Goal: Task Accomplishment & Management: Manage account settings

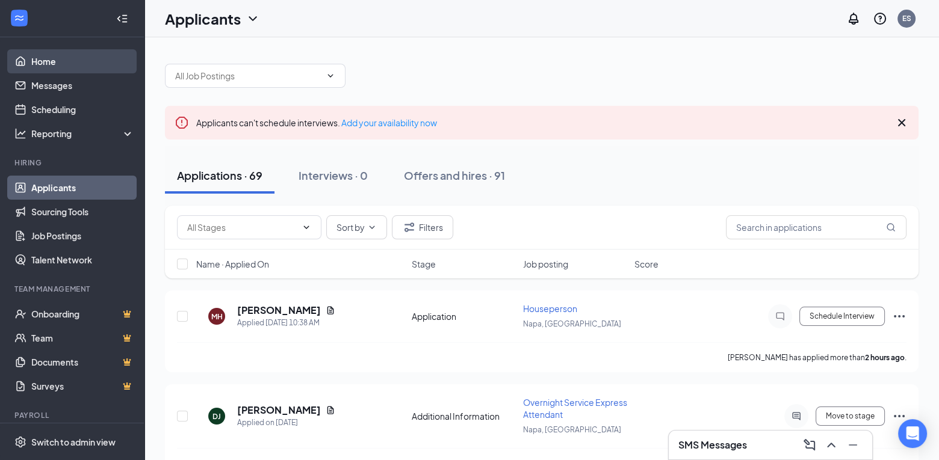
click at [66, 54] on link "Home" at bounding box center [82, 61] width 103 height 24
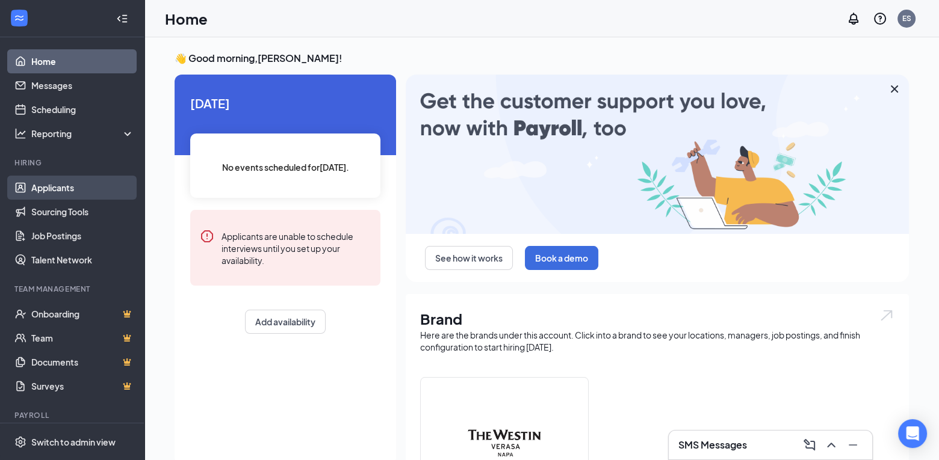
click at [68, 186] on link "Applicants" at bounding box center [82, 188] width 103 height 24
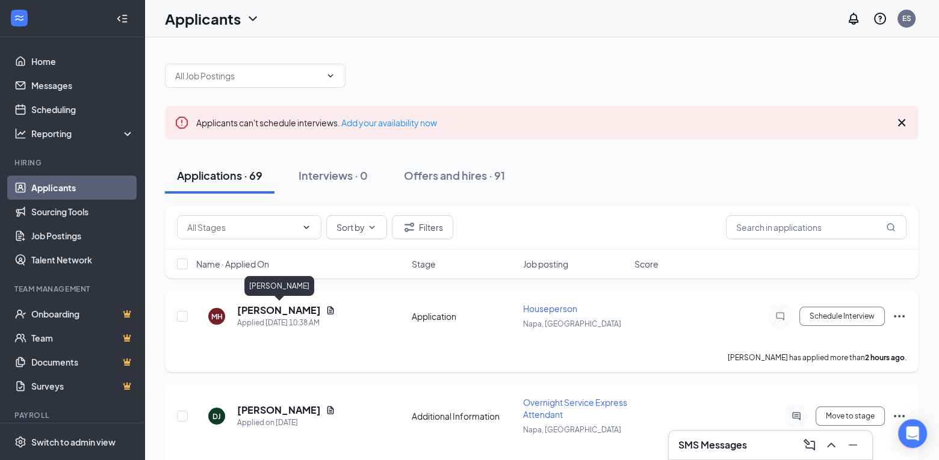
click at [279, 307] on h5 "[PERSON_NAME]" at bounding box center [279, 310] width 84 height 13
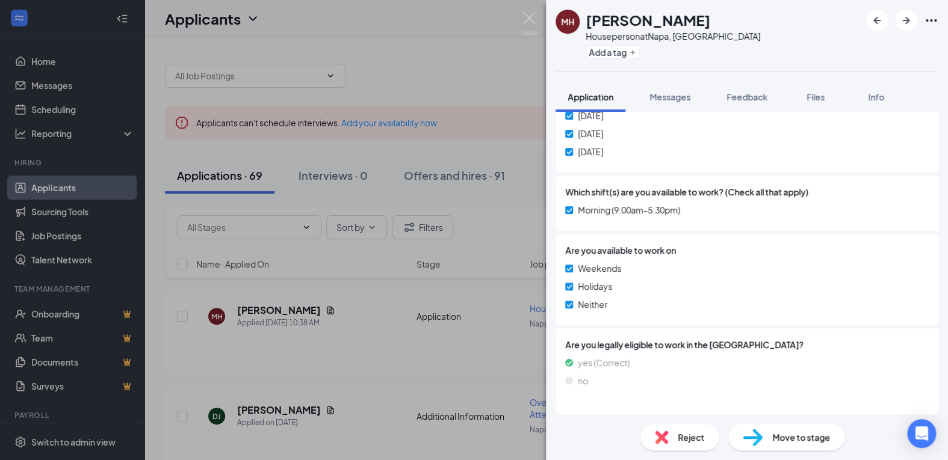
scroll to position [427, 0]
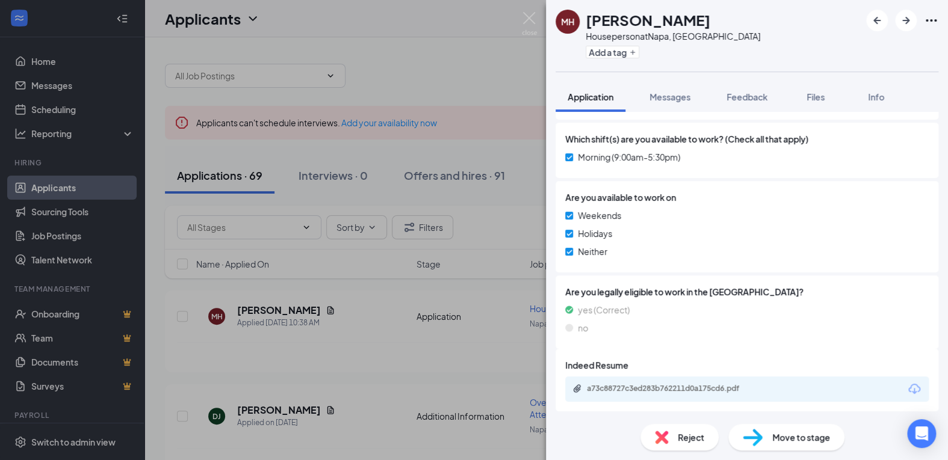
click at [665, 387] on div "a73c88727c3ed283b762211d0a175cd6.pdf" at bounding box center [671, 389] width 169 height 10
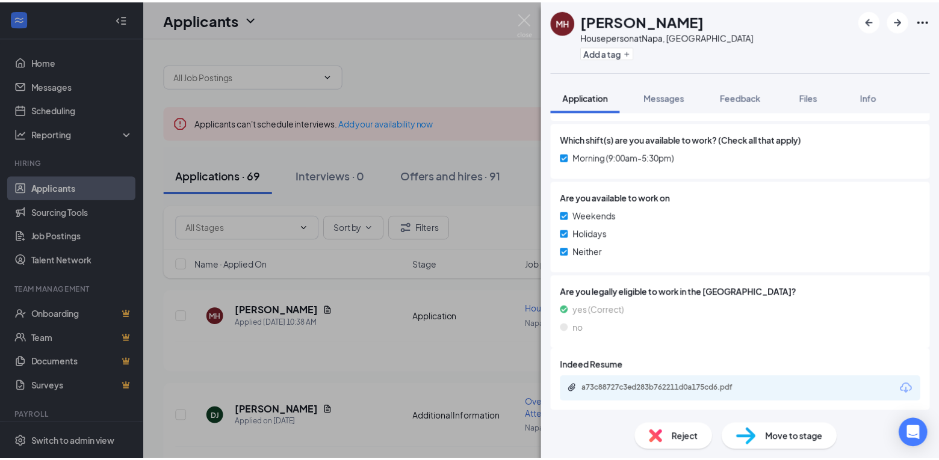
scroll to position [423, 0]
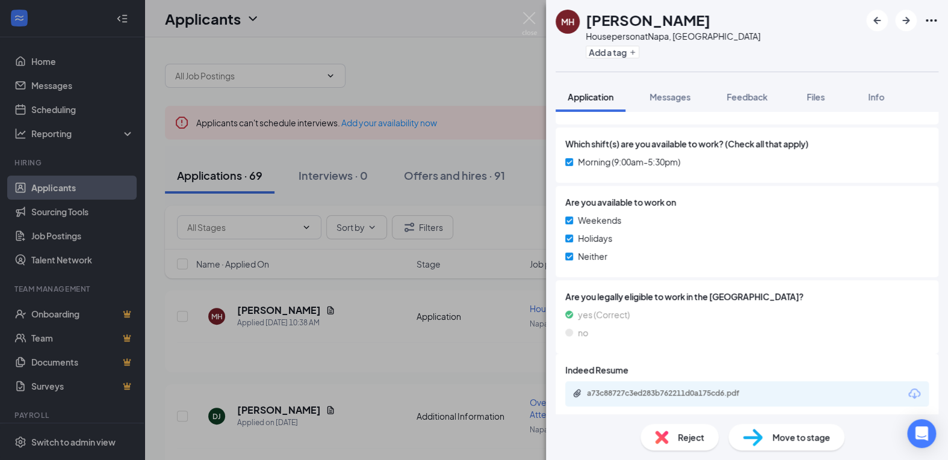
click at [389, 58] on div "MH Mikhelle Henderson Houseperson at Napa, CA Add a tag Application Messages Fe…" at bounding box center [474, 230] width 948 height 460
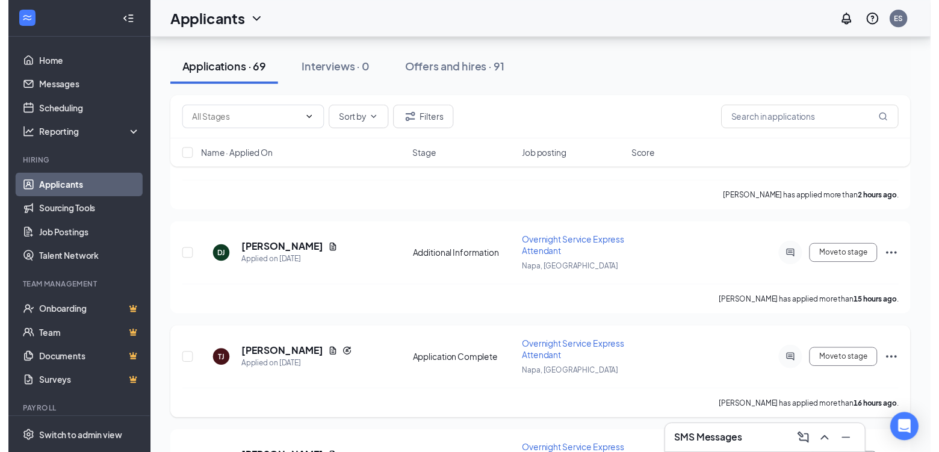
scroll to position [181, 0]
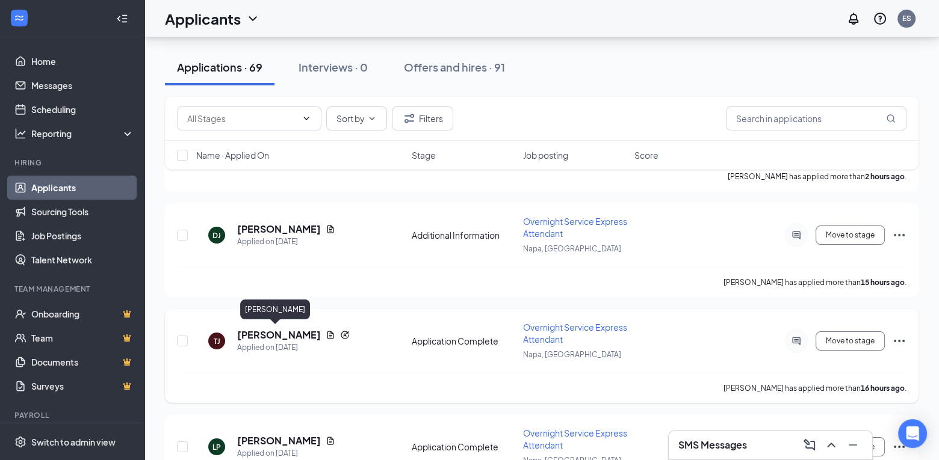
click at [272, 334] on h5 "[PERSON_NAME]" at bounding box center [279, 335] width 84 height 13
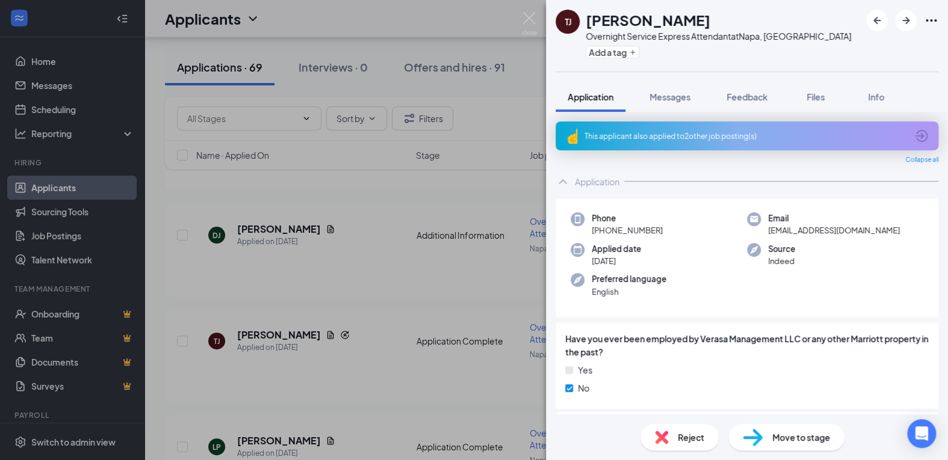
click at [382, 193] on div "TJ Tina Jackson Overnight Service Express Attendant at Napa, CA Add a tag Appli…" at bounding box center [474, 230] width 948 height 460
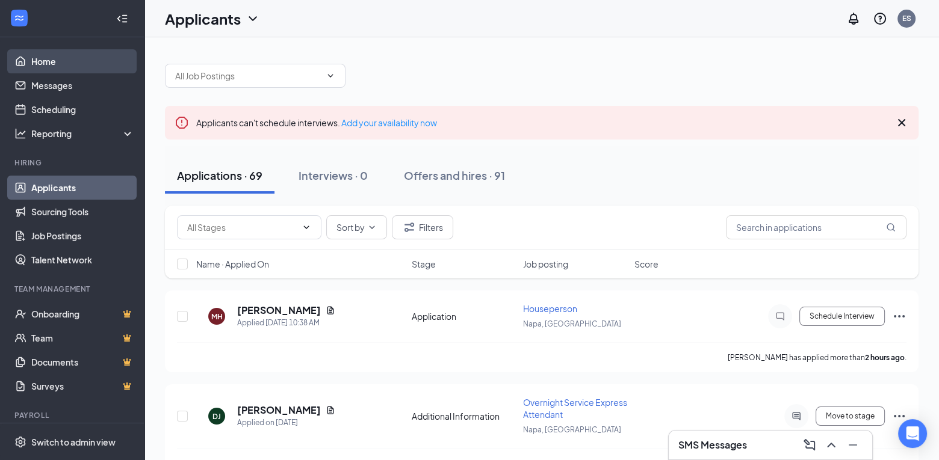
click at [60, 64] on link "Home" at bounding box center [82, 61] width 103 height 24
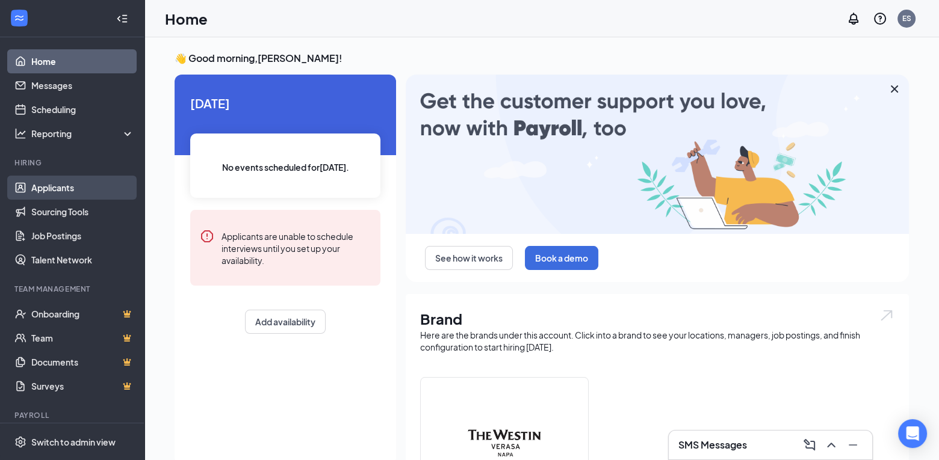
click at [60, 186] on link "Applicants" at bounding box center [82, 188] width 103 height 24
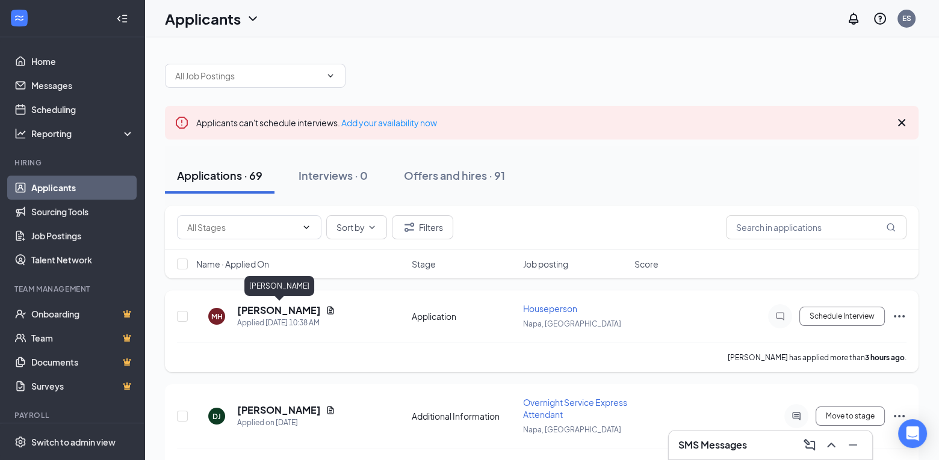
click at [283, 312] on h5 "[PERSON_NAME]" at bounding box center [279, 310] width 84 height 13
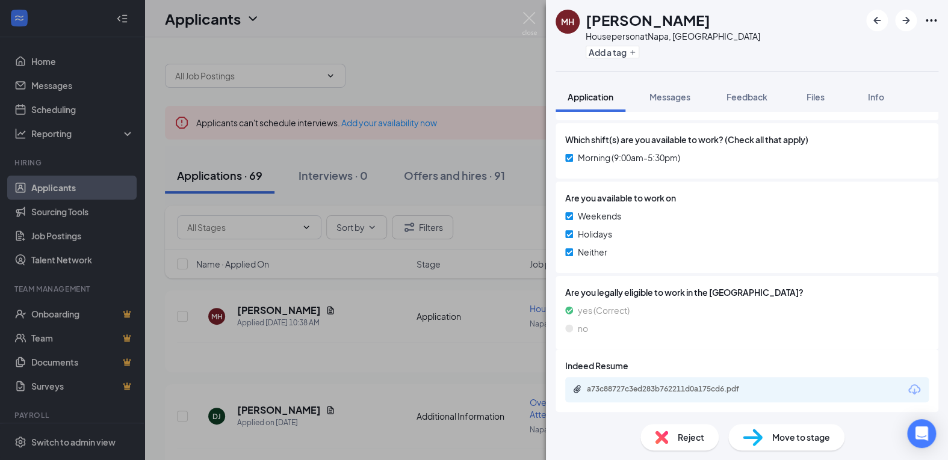
scroll to position [427, 0]
click at [605, 391] on div "a73c88727c3ed283b762211d0a175cd6.pdf" at bounding box center [671, 389] width 169 height 10
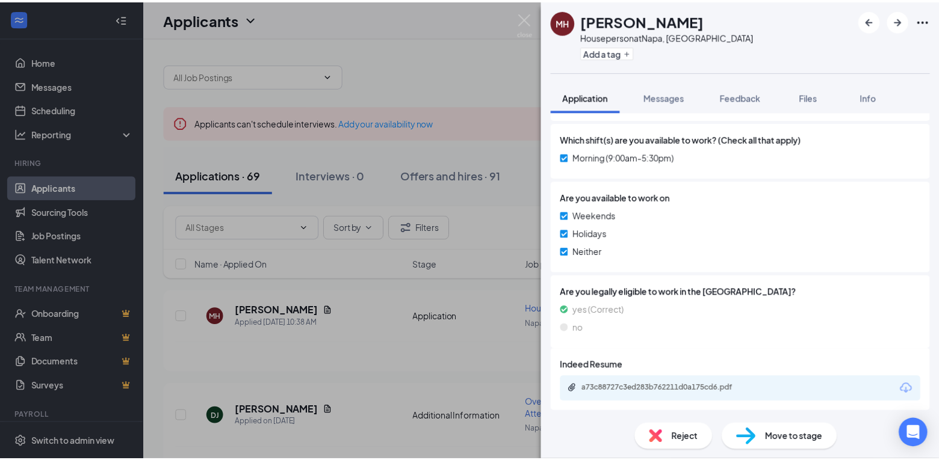
scroll to position [423, 0]
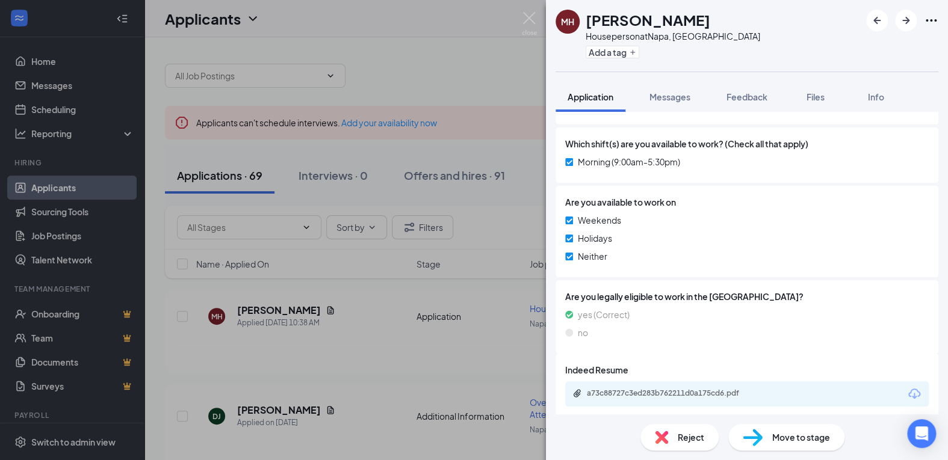
click at [662, 386] on div "a73c88727c3ed283b762211d0a175cd6.pdf" at bounding box center [747, 394] width 364 height 25
click at [662, 389] on div "a73c88727c3ed283b762211d0a175cd6.pdf" at bounding box center [671, 394] width 169 height 10
click at [365, 374] on div "MH Mikhelle Henderson Houseperson at Napa, CA Add a tag Application Messages Fe…" at bounding box center [474, 230] width 948 height 460
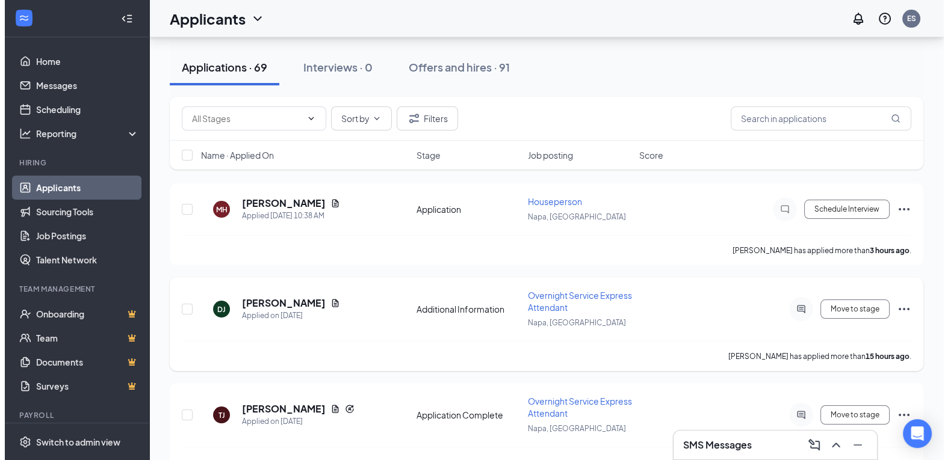
scroll to position [120, 0]
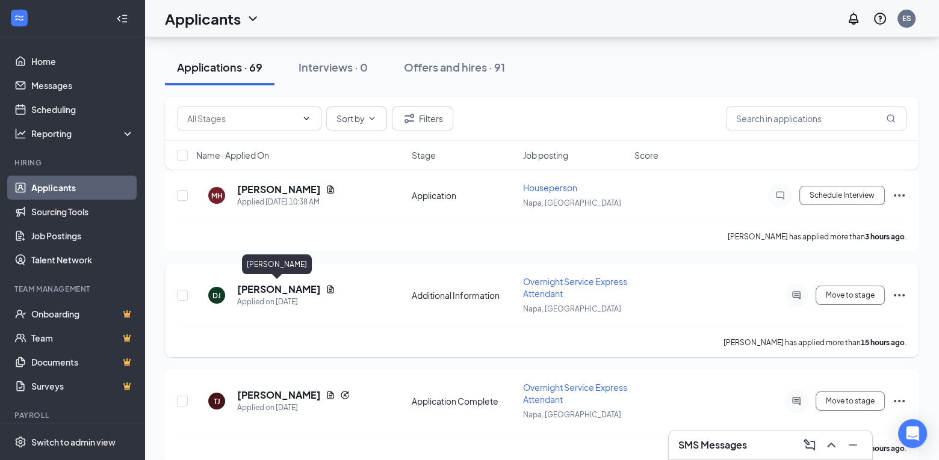
click at [274, 285] on h5 "[PERSON_NAME]" at bounding box center [279, 289] width 84 height 13
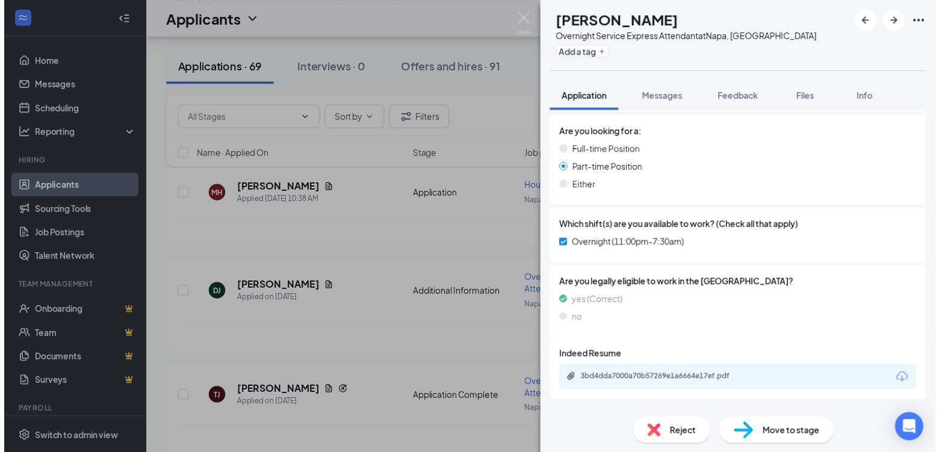
scroll to position [981, 0]
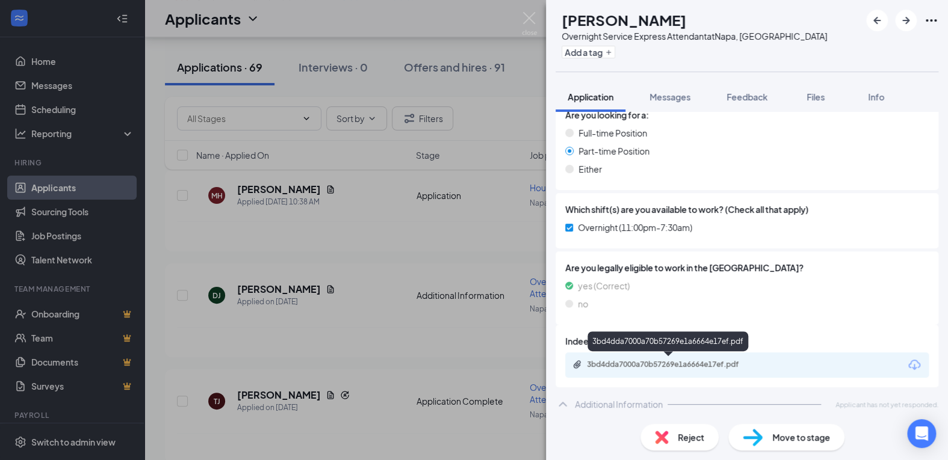
click at [682, 362] on div "3bd4dda7000a70b57269e1a6664e17ef.pdf" at bounding box center [671, 365] width 169 height 10
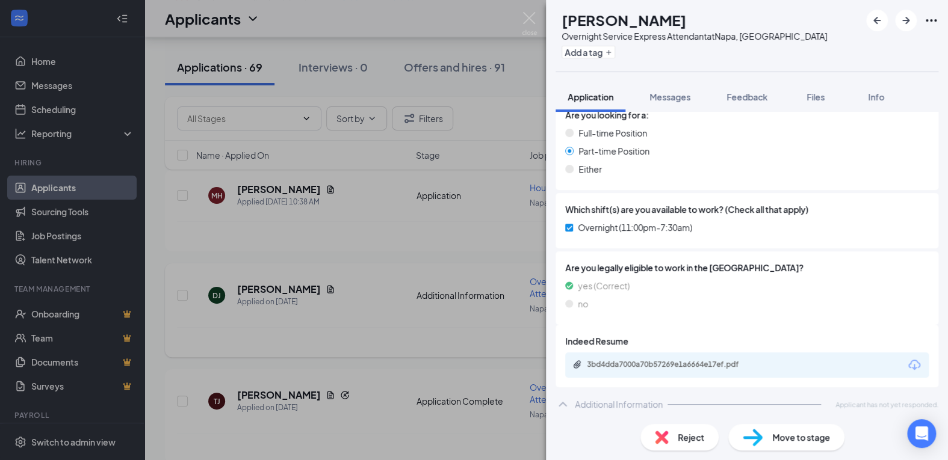
click at [422, 328] on div "DJ DAVID JACINTO Overnight Service Express Attendant at Napa, CA Add a tag Appl…" at bounding box center [474, 230] width 948 height 460
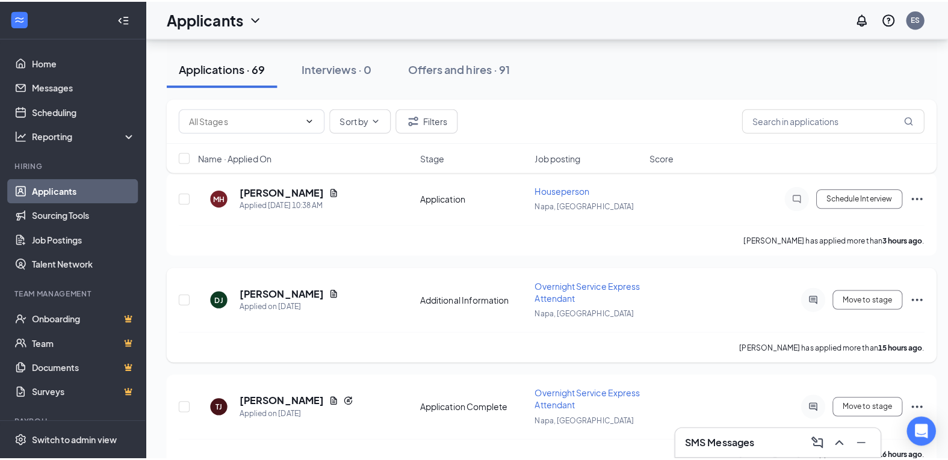
scroll to position [181, 0]
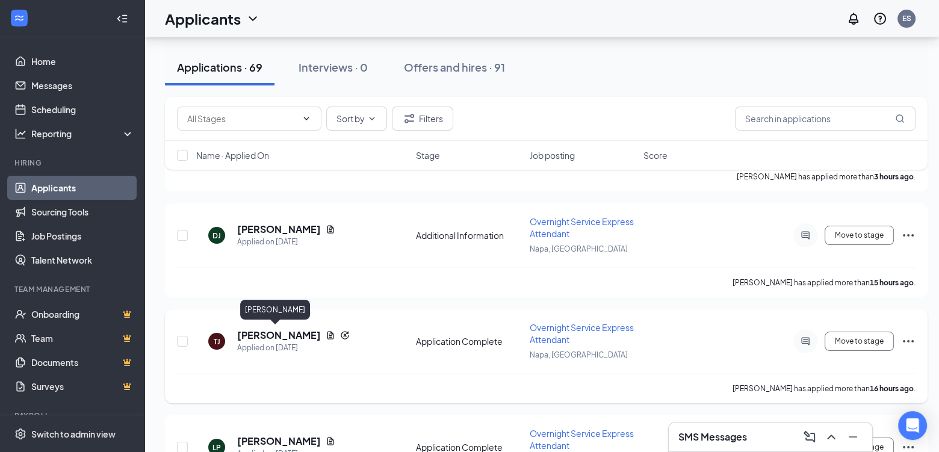
click at [278, 332] on h5 "[PERSON_NAME]" at bounding box center [279, 335] width 84 height 13
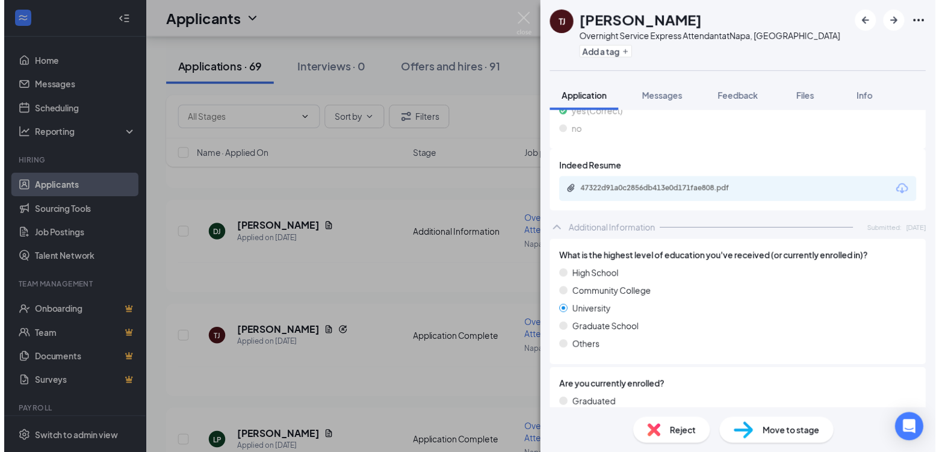
scroll to position [1163, 0]
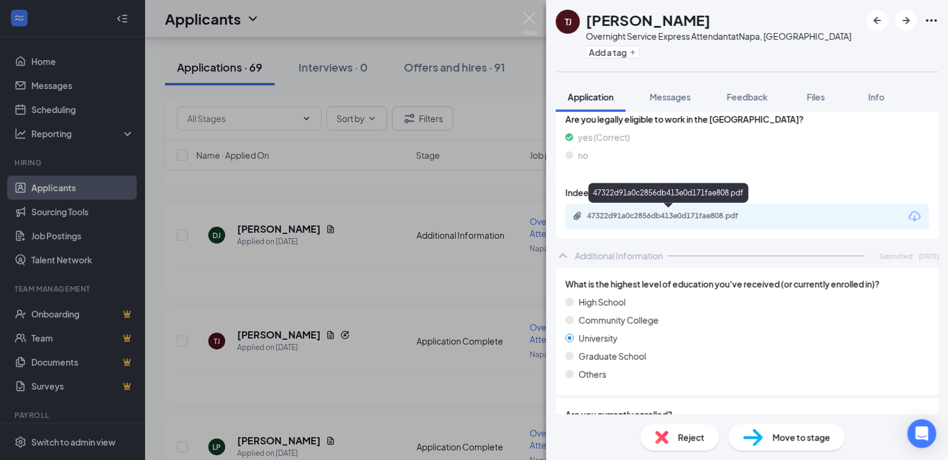
click at [654, 211] on div "47322d91a0c2856db413e0d171fae808.pdf" at bounding box center [671, 216] width 169 height 10
click at [361, 318] on div "TJ Tina Jackson Overnight Service Express Attendant at Napa, CA Add a tag Appli…" at bounding box center [474, 230] width 948 height 460
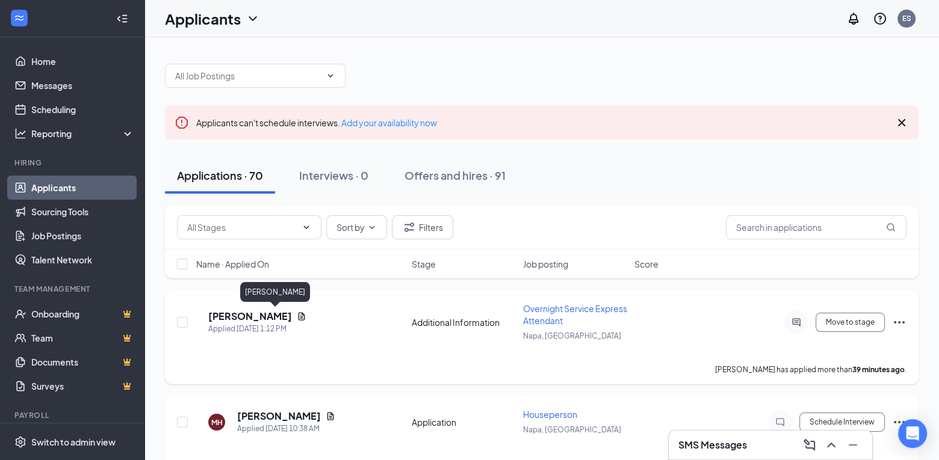
click at [277, 312] on h5 "[PERSON_NAME]" at bounding box center [250, 316] width 84 height 13
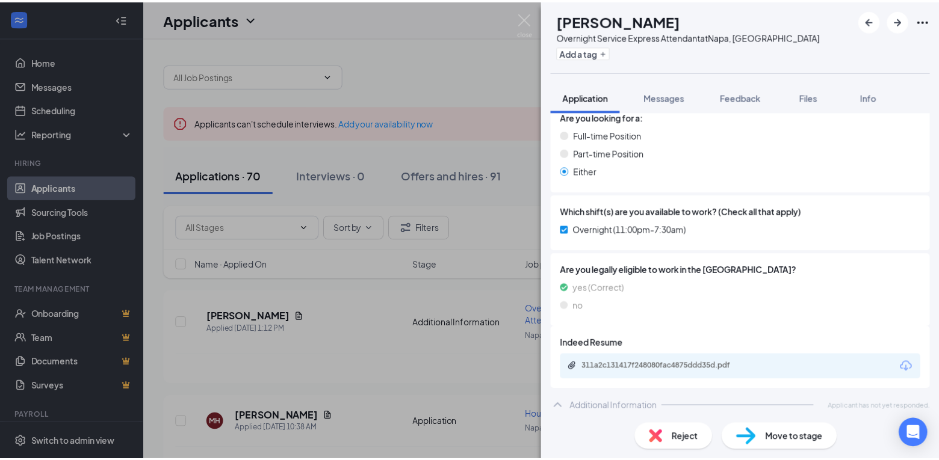
scroll to position [981, 0]
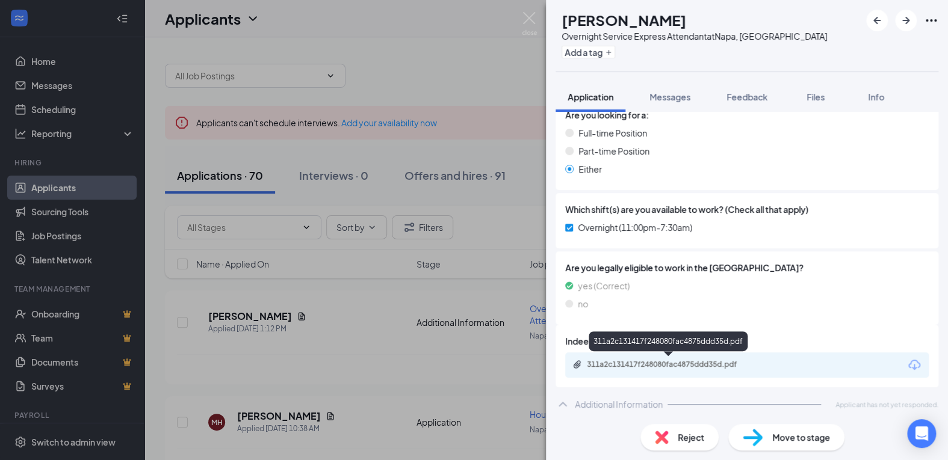
click at [666, 365] on div "311a2c131417f248080fac4875ddd35d.pdf" at bounding box center [671, 365] width 169 height 10
click at [454, 73] on div "JG John Gaudino Overnight Service Express Attendant at Napa, CA Add a tag Appli…" at bounding box center [474, 230] width 948 height 460
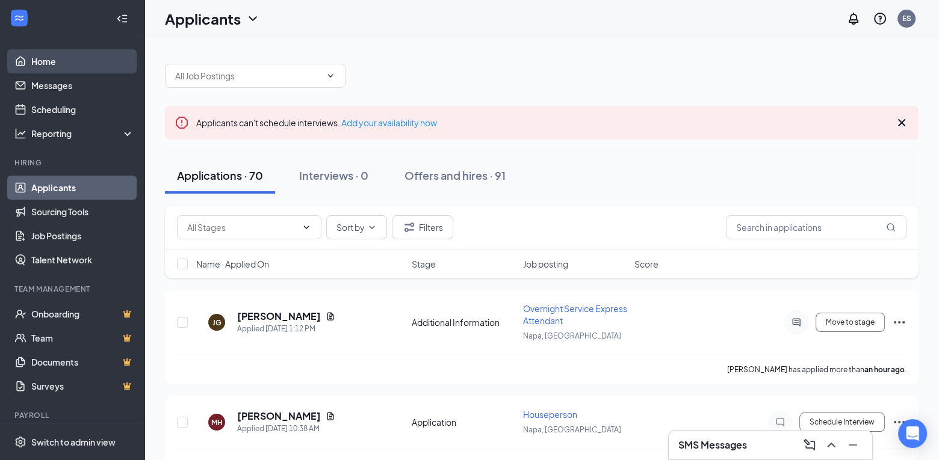
click at [72, 61] on link "Home" at bounding box center [82, 61] width 103 height 24
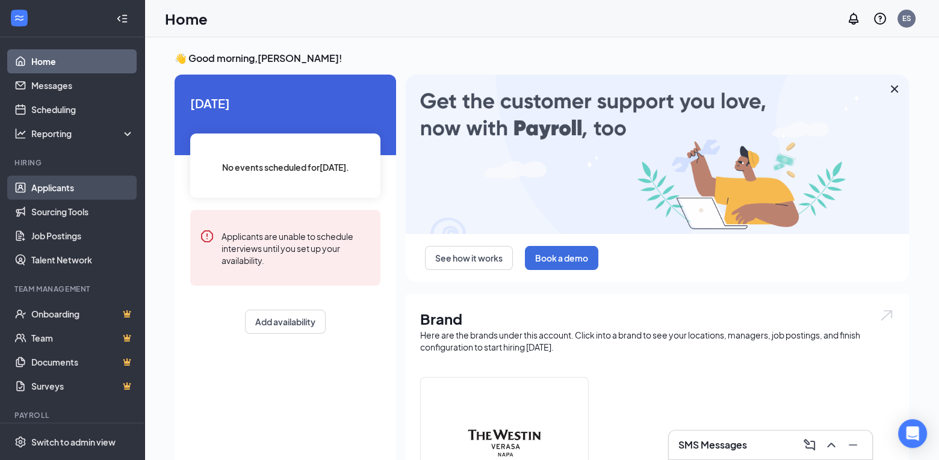
click at [73, 187] on link "Applicants" at bounding box center [82, 188] width 103 height 24
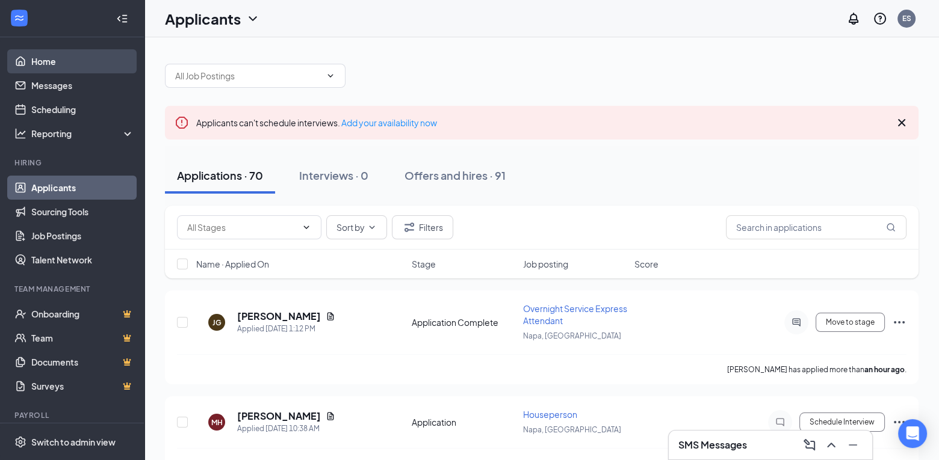
click at [73, 58] on link "Home" at bounding box center [82, 61] width 103 height 24
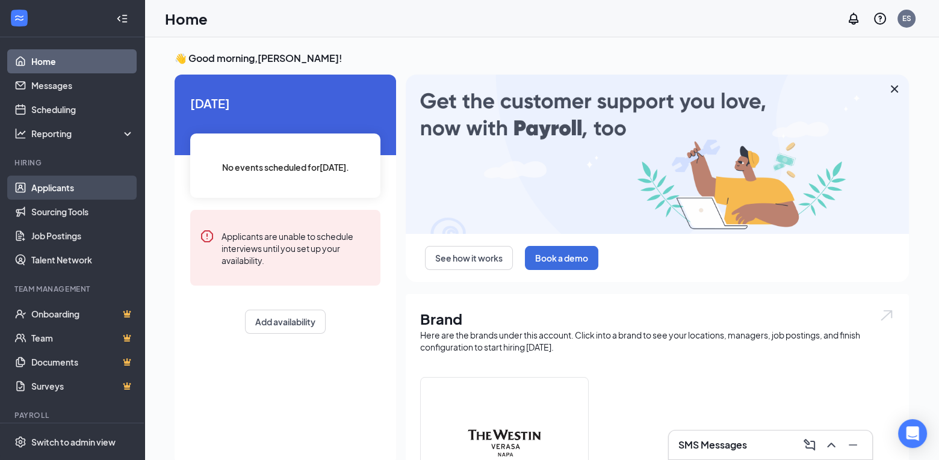
click at [70, 189] on link "Applicants" at bounding box center [82, 188] width 103 height 24
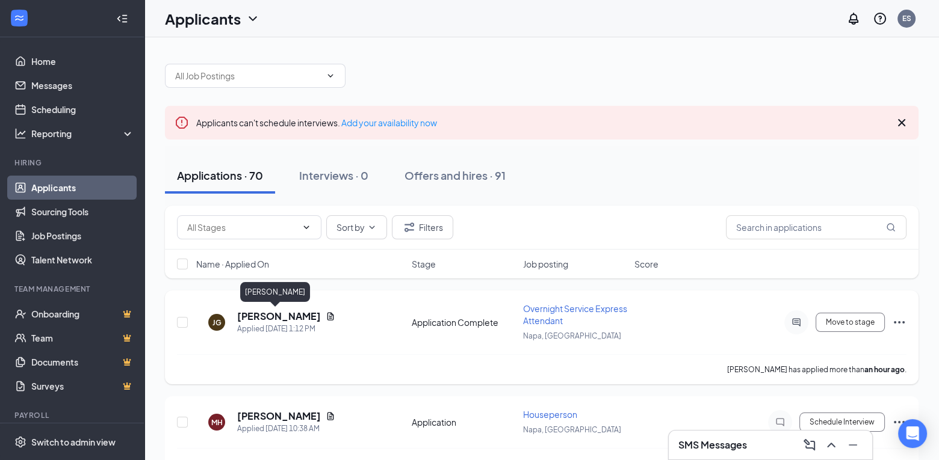
click at [266, 315] on h5 "[PERSON_NAME]" at bounding box center [279, 316] width 84 height 13
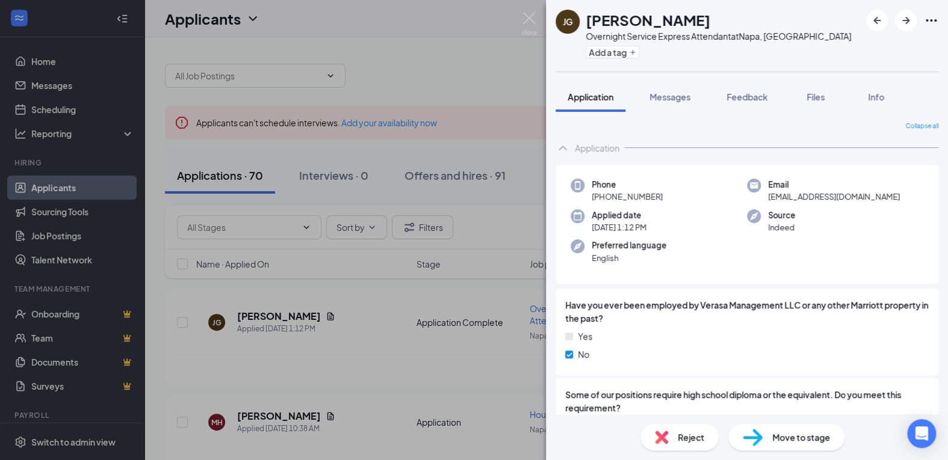
click at [52, 88] on div "JG John Gaudino Overnight Service Express Attendant at Napa, CA Add a tag Appli…" at bounding box center [474, 230] width 948 height 460
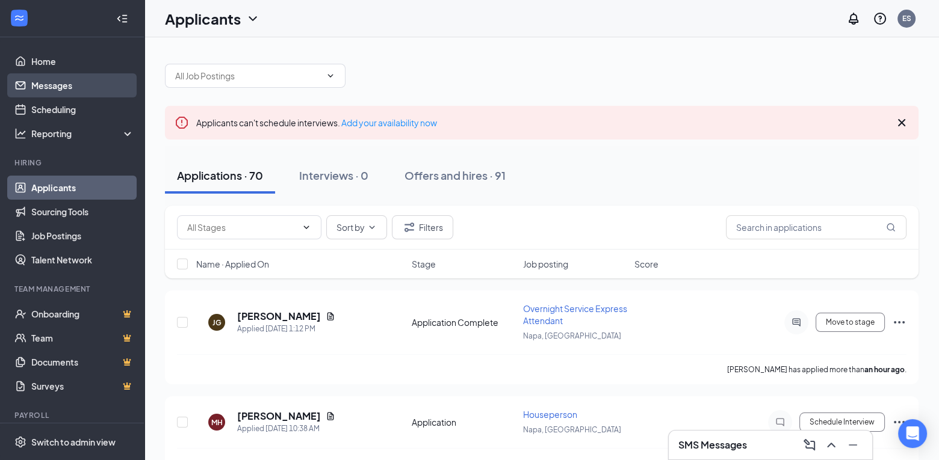
click at [62, 88] on link "Messages" at bounding box center [82, 85] width 103 height 24
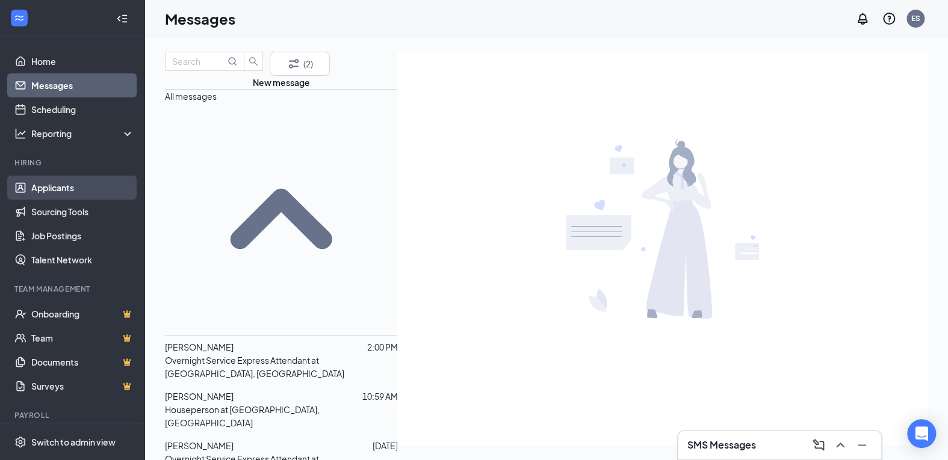
click at [61, 187] on link "Applicants" at bounding box center [82, 188] width 103 height 24
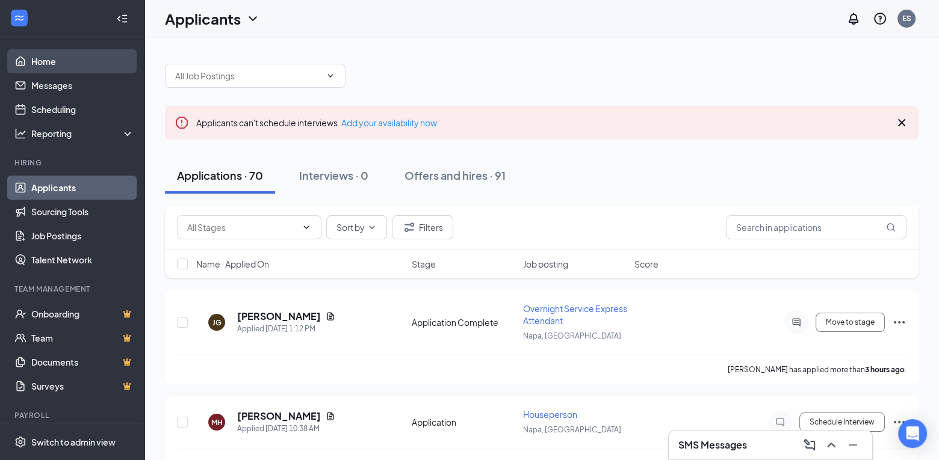
click at [43, 54] on link "Home" at bounding box center [82, 61] width 103 height 24
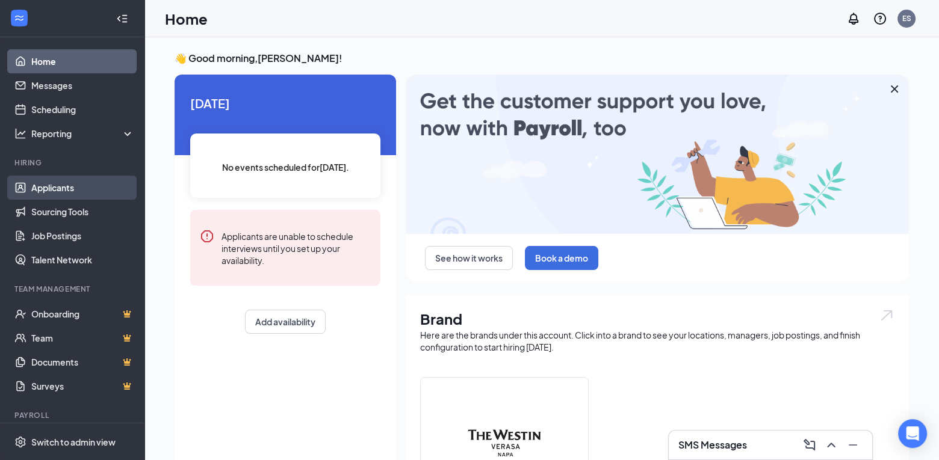
click at [74, 188] on link "Applicants" at bounding box center [82, 188] width 103 height 24
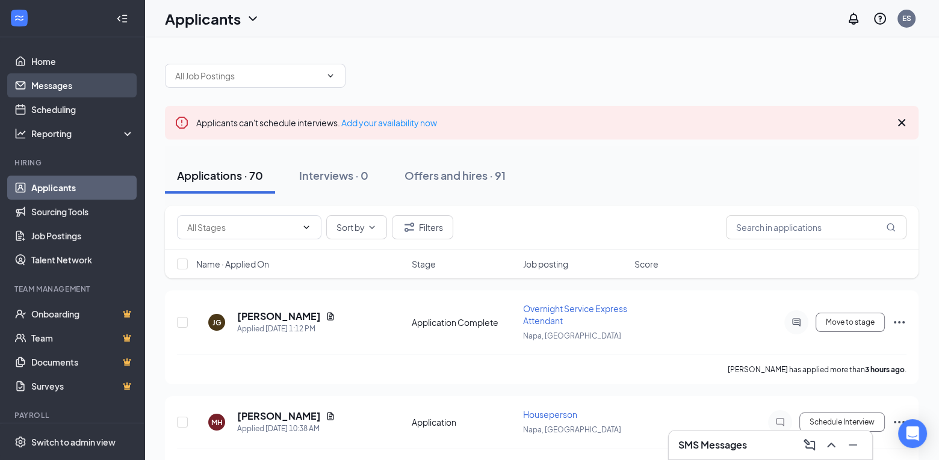
click at [68, 85] on link "Messages" at bounding box center [82, 85] width 103 height 24
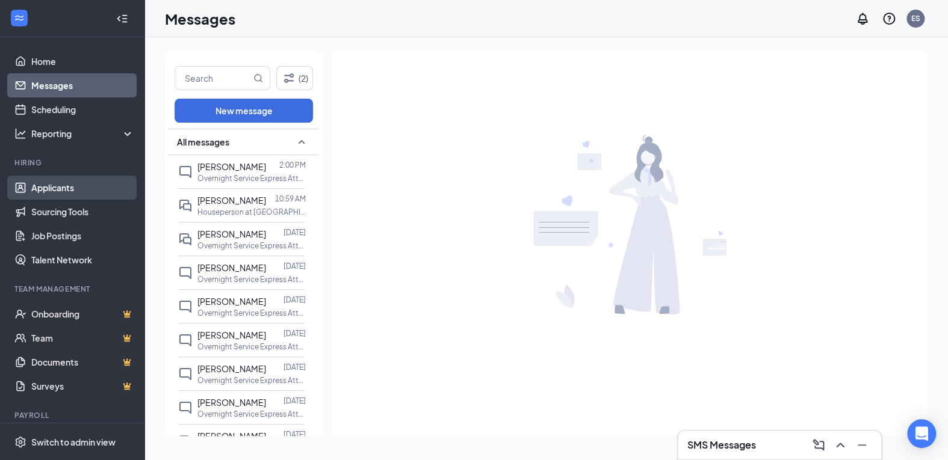
click at [88, 187] on link "Applicants" at bounding box center [82, 188] width 103 height 24
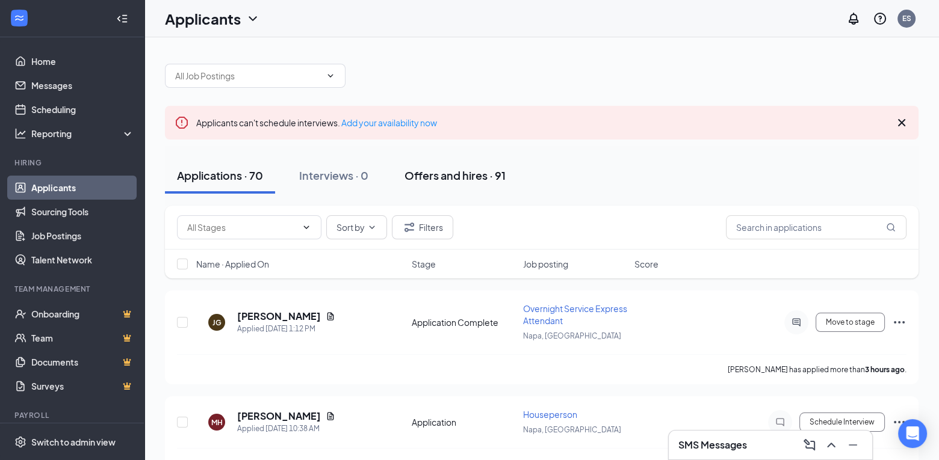
click at [475, 173] on div "Offers and hires · 91" at bounding box center [454, 175] width 101 height 15
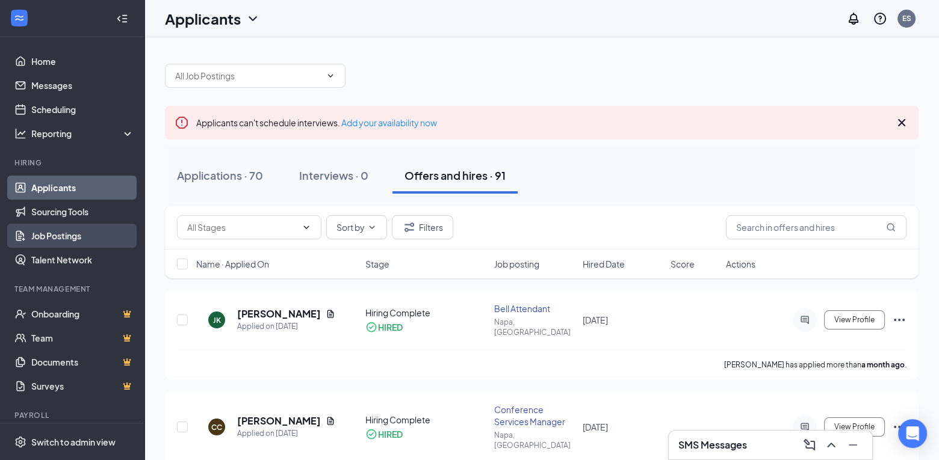
click at [60, 231] on link "Job Postings" at bounding box center [82, 236] width 103 height 24
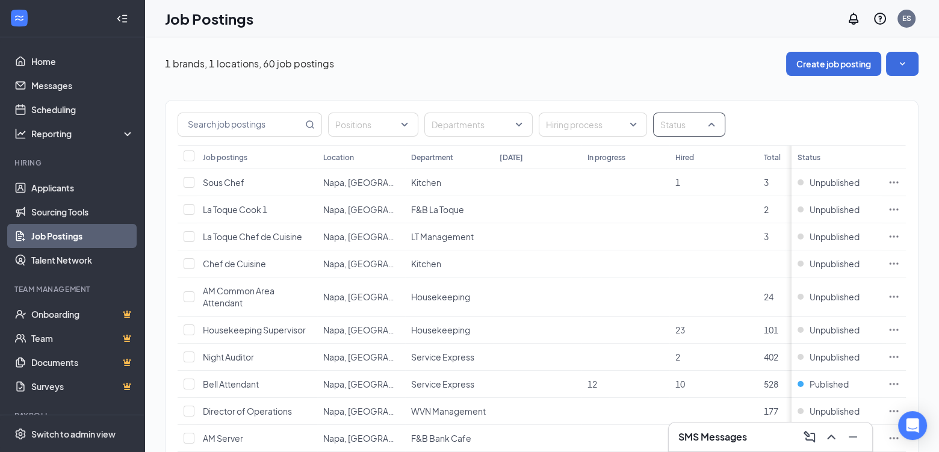
click at [664, 132] on div at bounding box center [683, 124] width 54 height 19
click at [589, 124] on div at bounding box center [587, 124] width 90 height 19
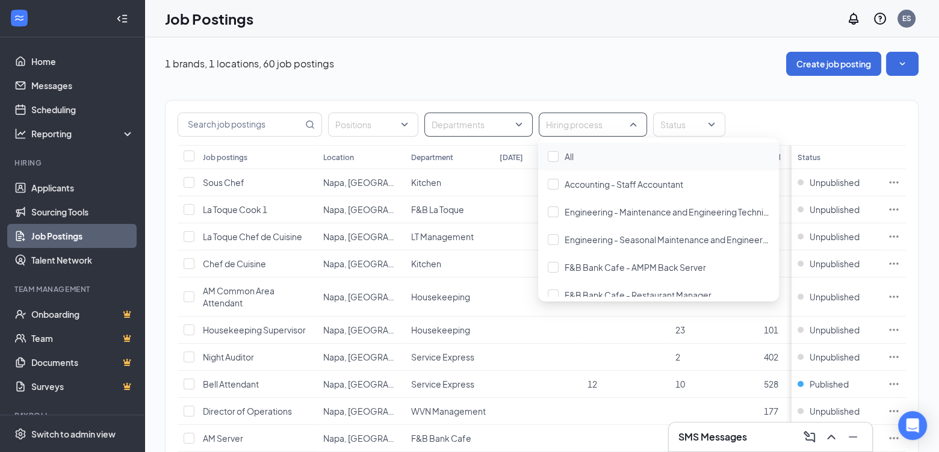
click at [475, 132] on div at bounding box center [472, 124] width 90 height 19
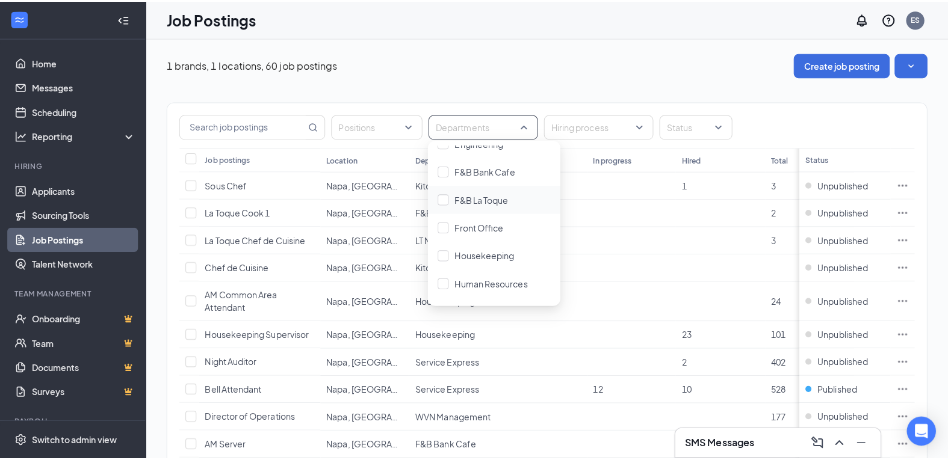
scroll to position [120, 0]
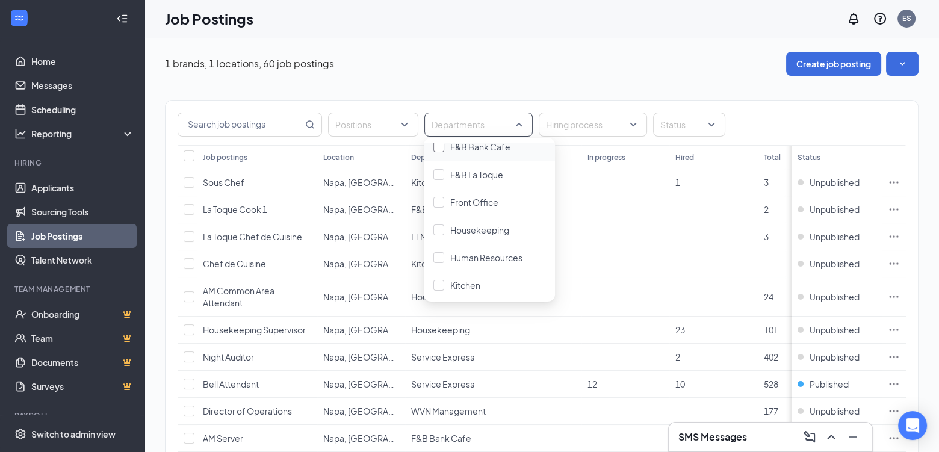
click at [438, 146] on div at bounding box center [438, 146] width 11 height 11
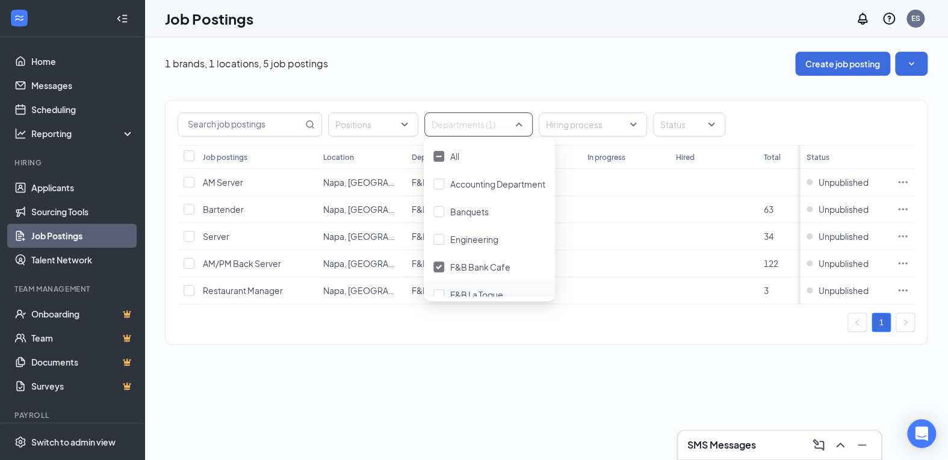
drag, startPoint x: 333, startPoint y: 359, endPoint x: 333, endPoint y: 365, distance: 6.0
click at [333, 357] on div "Positions Departments (1) Hiring process Status Job postings Location Departmen…" at bounding box center [546, 216] width 763 height 281
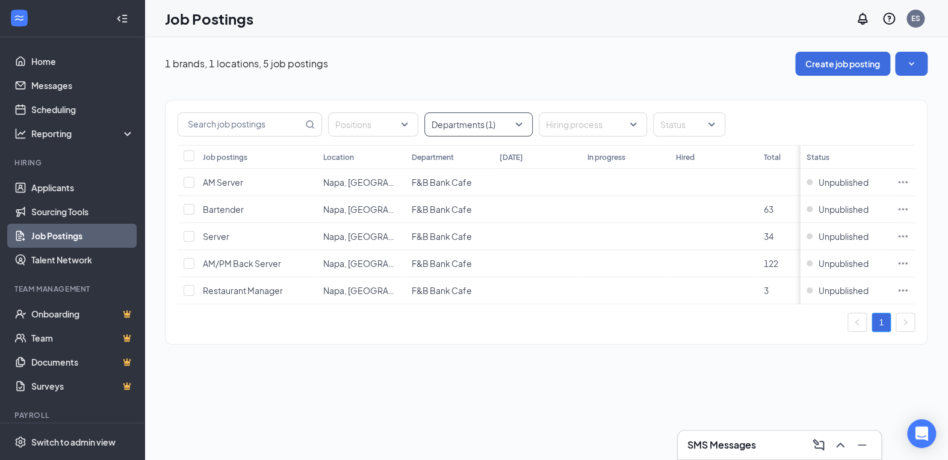
click at [503, 127] on div at bounding box center [472, 124] width 90 height 19
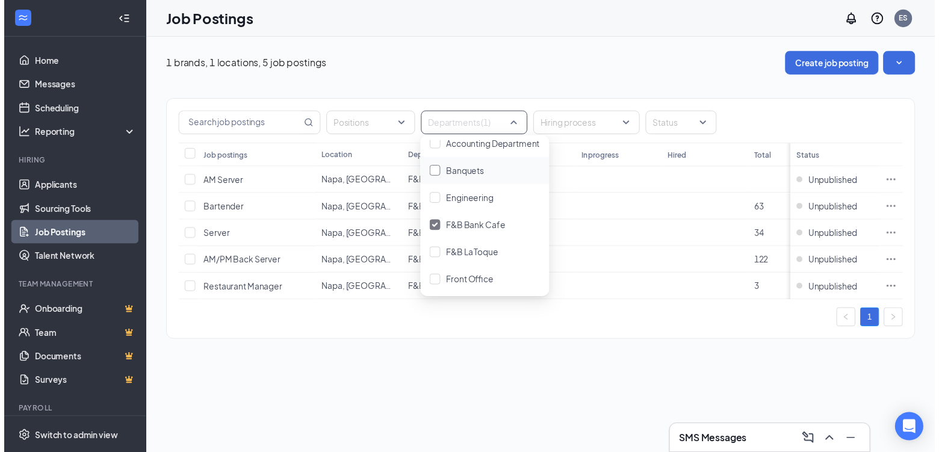
scroll to position [60, 0]
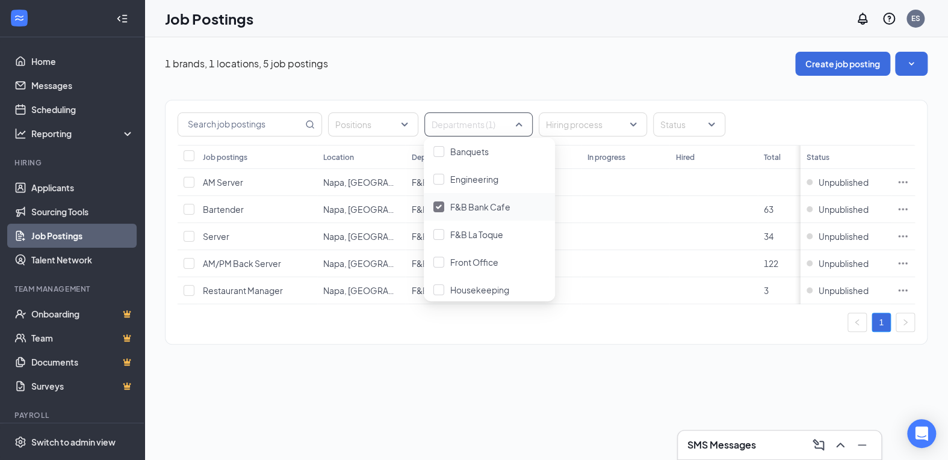
click at [436, 205] on img at bounding box center [439, 207] width 6 height 5
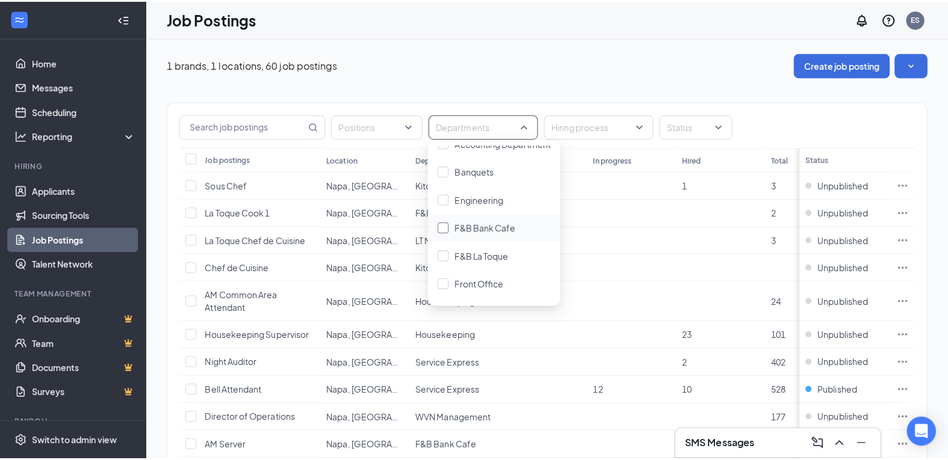
scroll to position [60, 0]
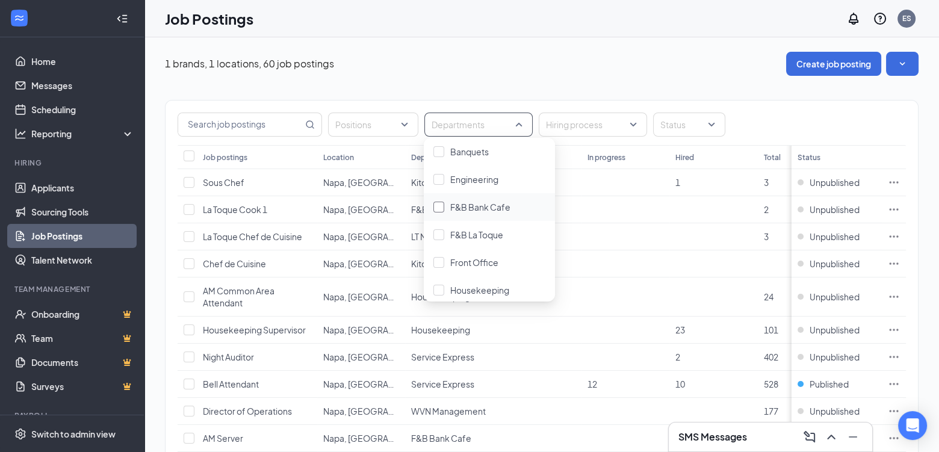
click at [438, 205] on div at bounding box center [438, 207] width 11 height 11
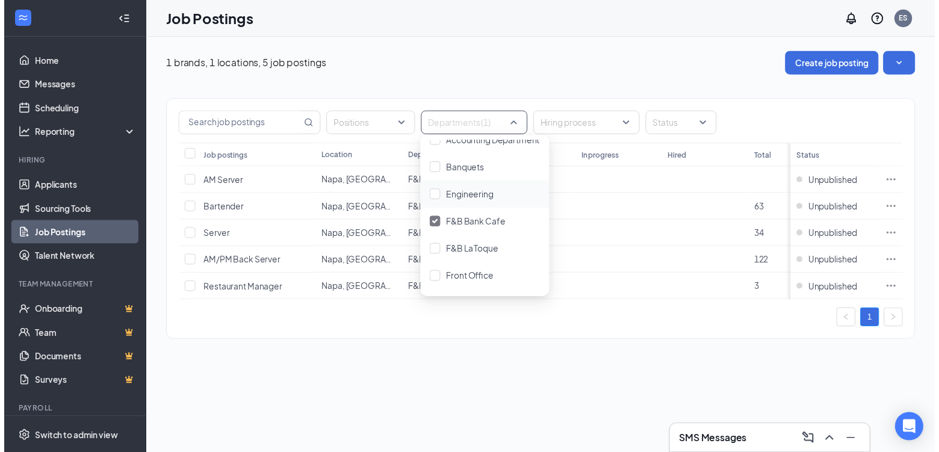
scroll to position [60, 0]
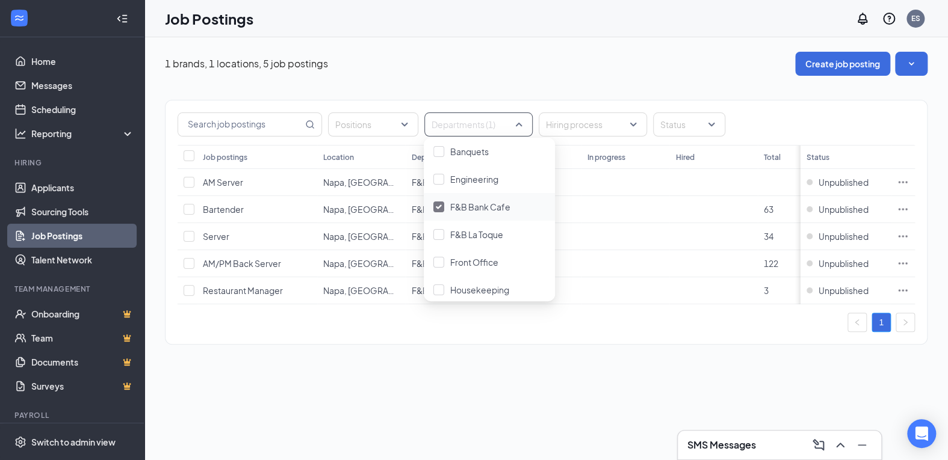
click at [439, 208] on img at bounding box center [439, 207] width 6 height 5
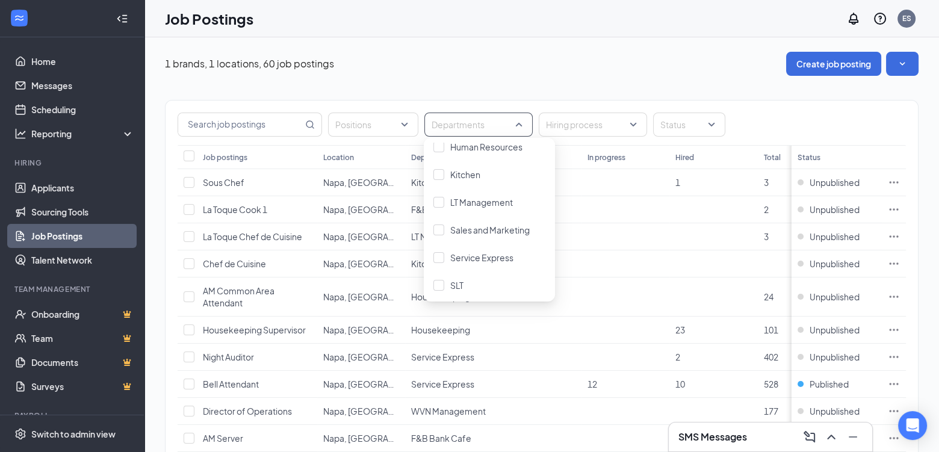
scroll to position [241, 0]
click at [443, 162] on div at bounding box center [438, 164] width 11 height 11
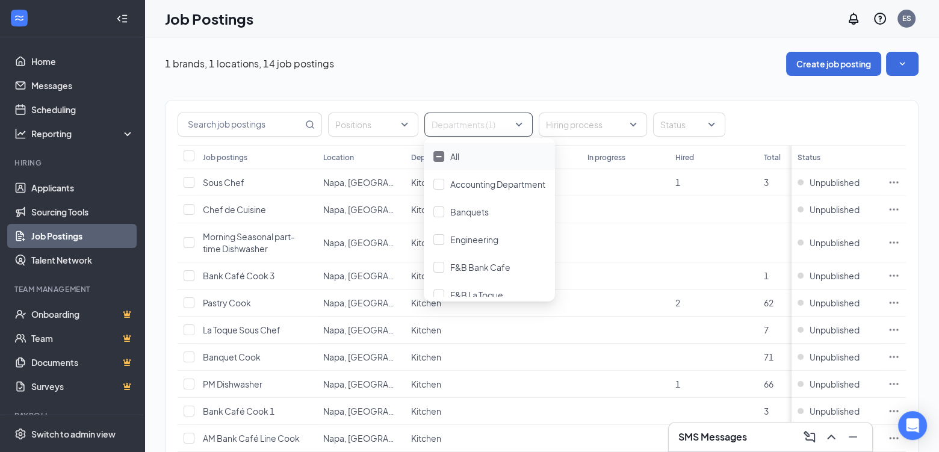
click at [544, 80] on div "Positions Departments (1) Hiring process Status Job postings Location Departmen…" at bounding box center [542, 344] width 754 height 537
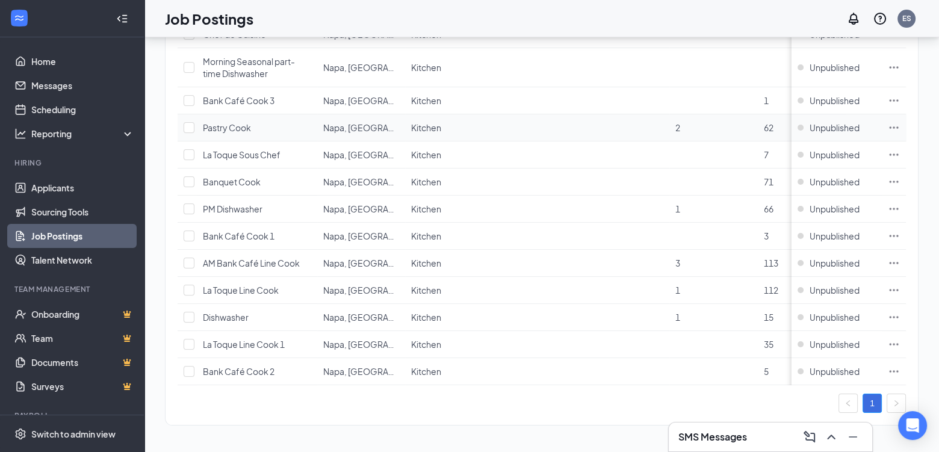
scroll to position [182, 0]
click at [252, 285] on span "La Toque Line Cook" at bounding box center [241, 290] width 76 height 11
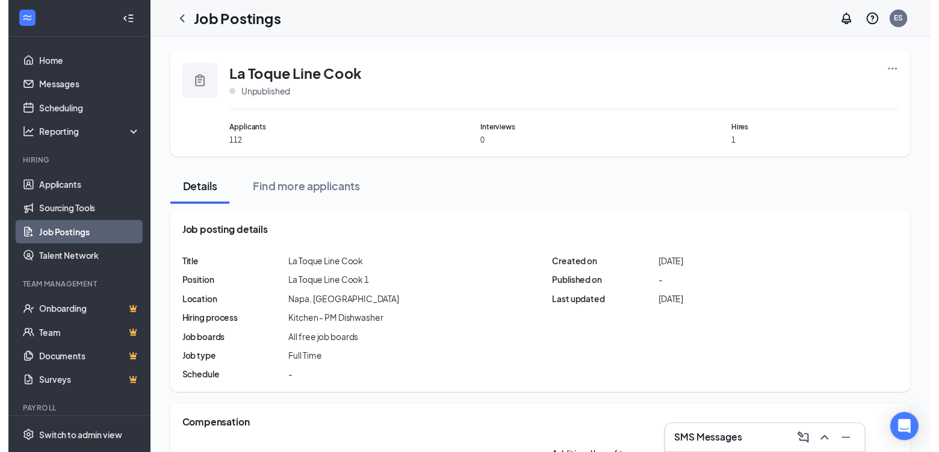
scroll to position [182, 0]
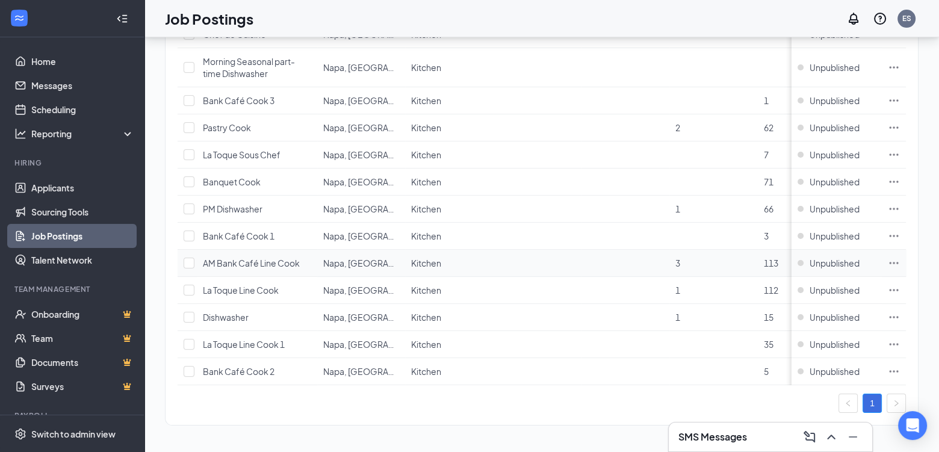
click at [232, 258] on span "AM Bank Café Line Cook" at bounding box center [251, 263] width 97 height 11
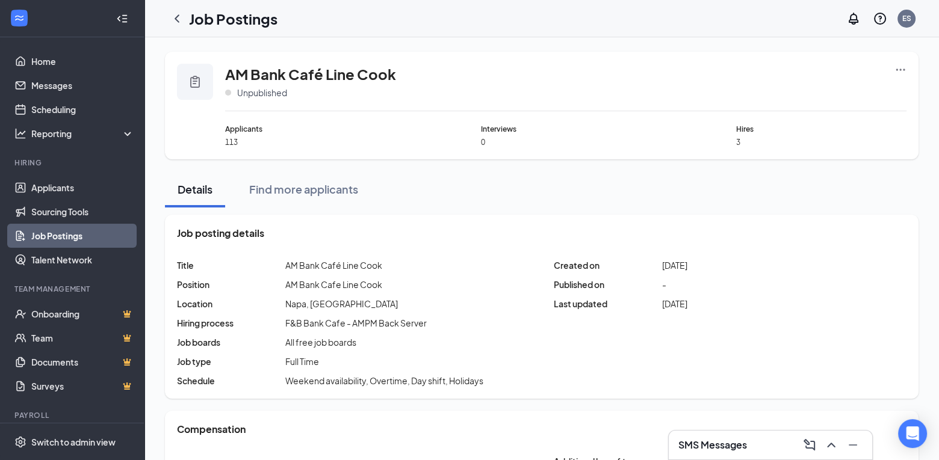
click at [897, 69] on icon "Ellipses" at bounding box center [900, 70] width 9 height 2
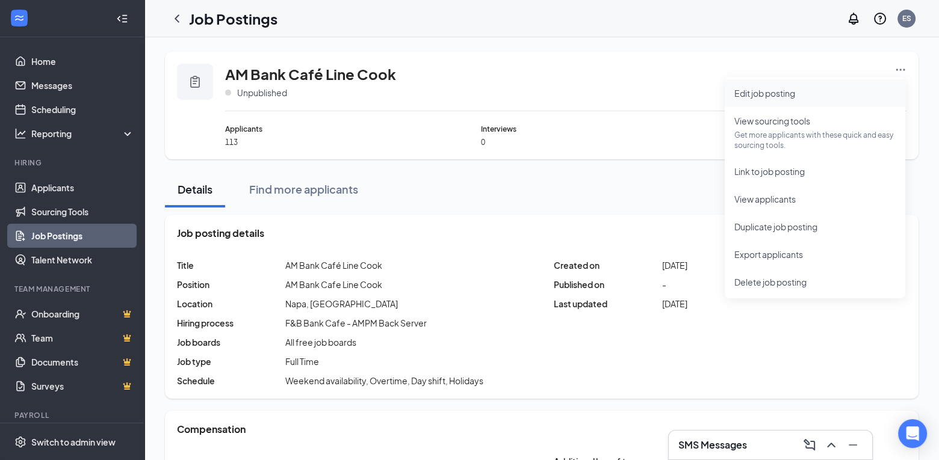
click at [766, 94] on span "Edit job posting" at bounding box center [764, 93] width 61 height 11
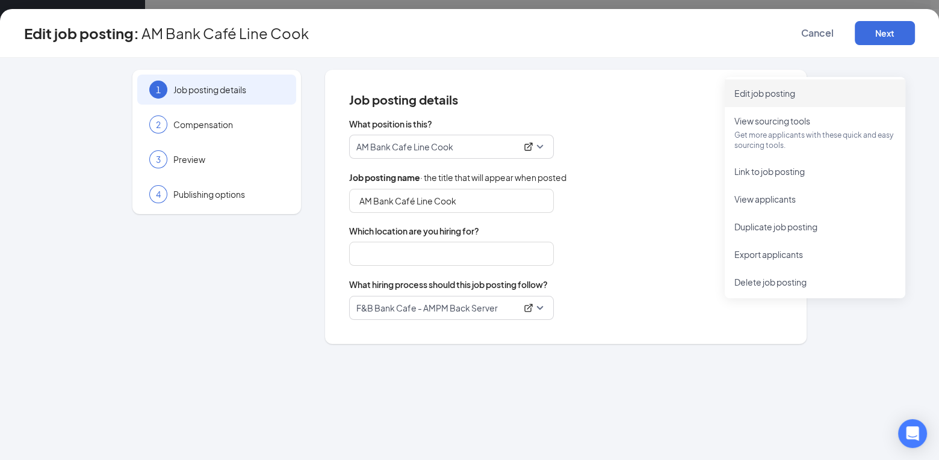
type input "Napa, [GEOGRAPHIC_DATA]"
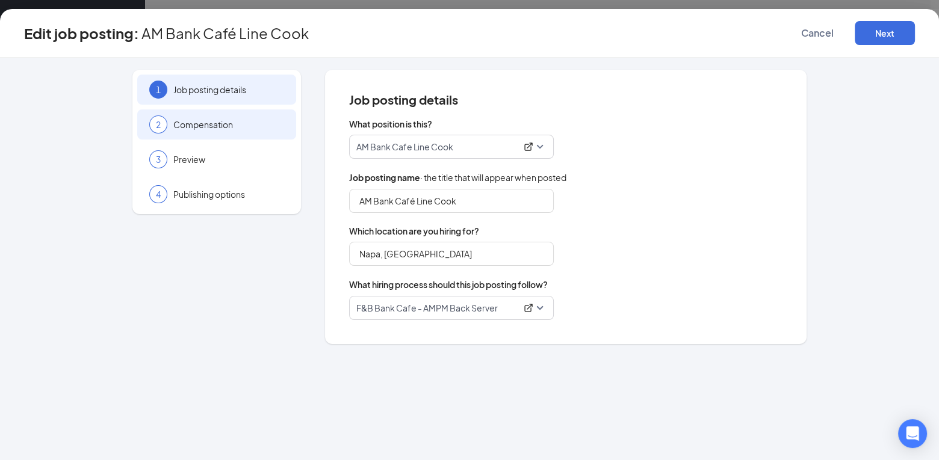
click at [215, 129] on span "Compensation" at bounding box center [228, 125] width 111 height 12
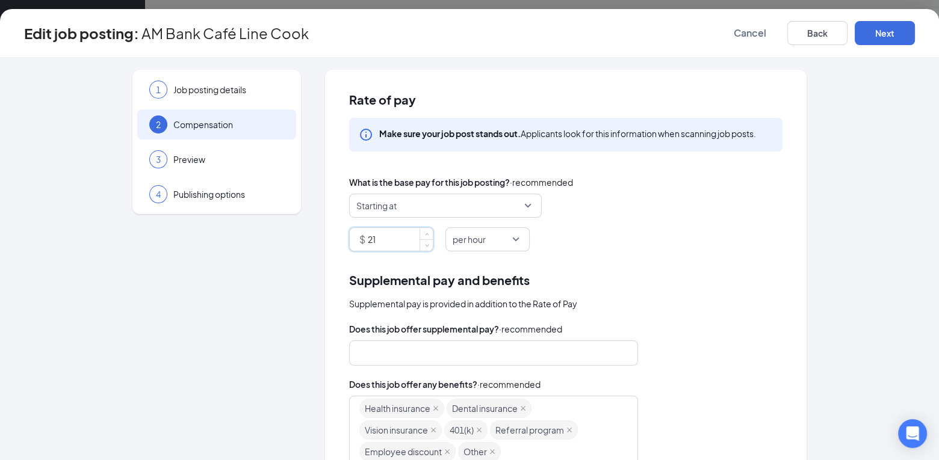
drag, startPoint x: 383, startPoint y: 241, endPoint x: 305, endPoint y: 241, distance: 78.2
click at [305, 241] on div "1 Job posting details 2 Compensation 3 Preview 4 Publishing options Rate of pay…" at bounding box center [469, 363] width 891 height 587
type input "24.44"
click at [577, 259] on div "Rate of pay Make sure your job post stands out. Applicants look for this inform…" at bounding box center [566, 363] width 482 height 587
click at [908, 19] on div "Edit job posting: AM Bank Café Line Cook Cancel Back Next" at bounding box center [469, 33] width 939 height 49
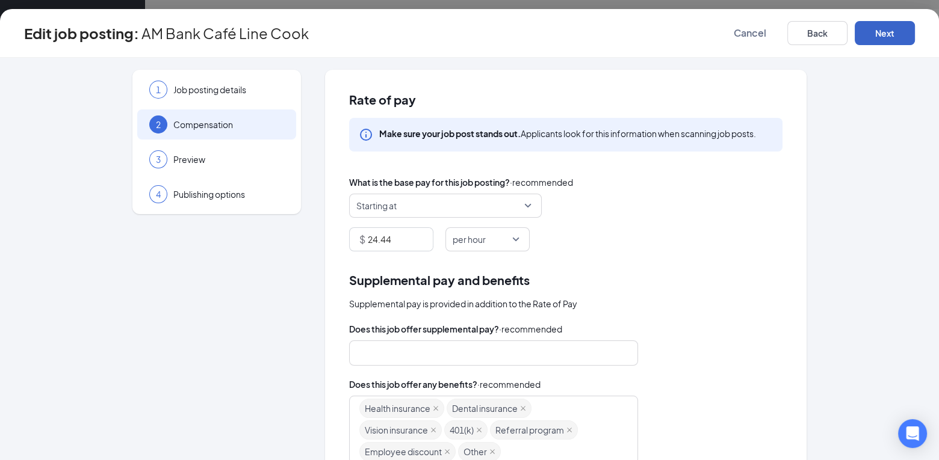
click at [889, 39] on button "Next" at bounding box center [885, 33] width 60 height 24
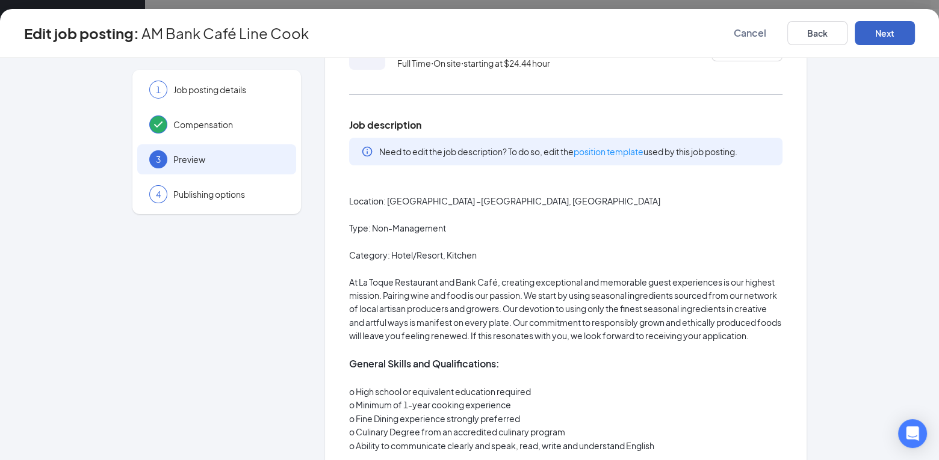
click at [883, 34] on button "Next" at bounding box center [885, 33] width 60 height 24
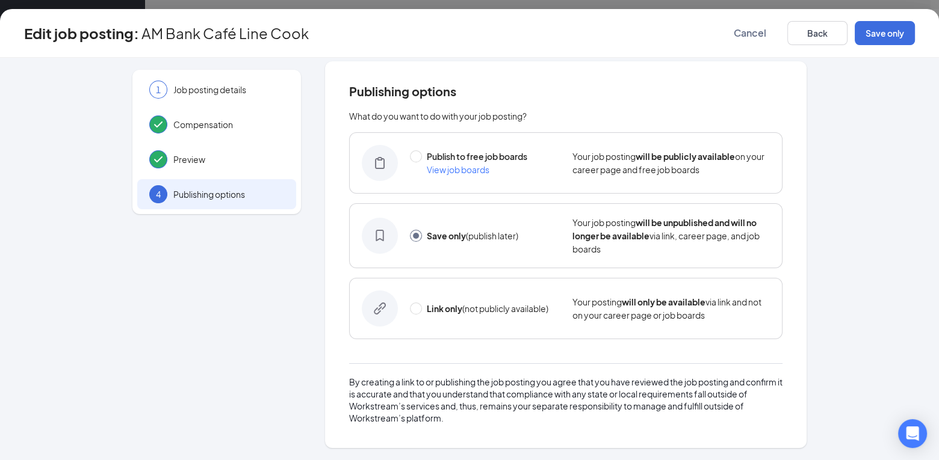
scroll to position [7, 0]
click at [410, 159] on input "radio" at bounding box center [416, 158] width 12 height 12
radio input "true"
radio input "false"
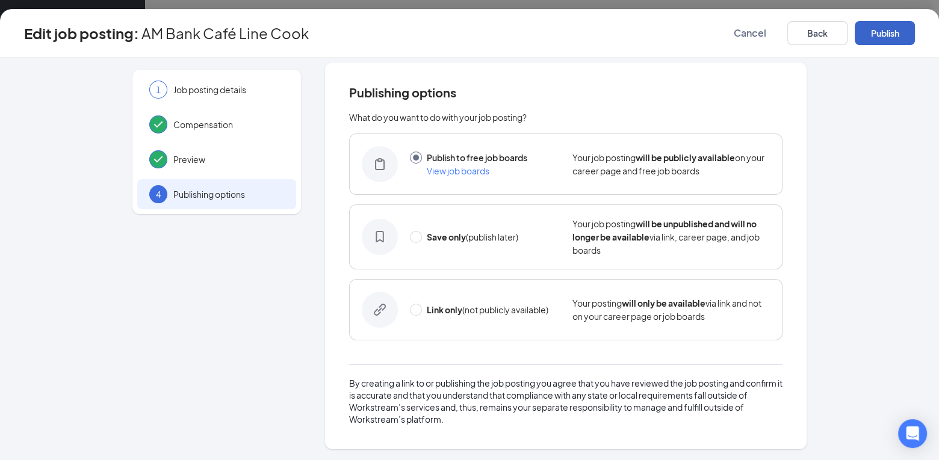
click at [883, 36] on button "Publish" at bounding box center [885, 33] width 60 height 24
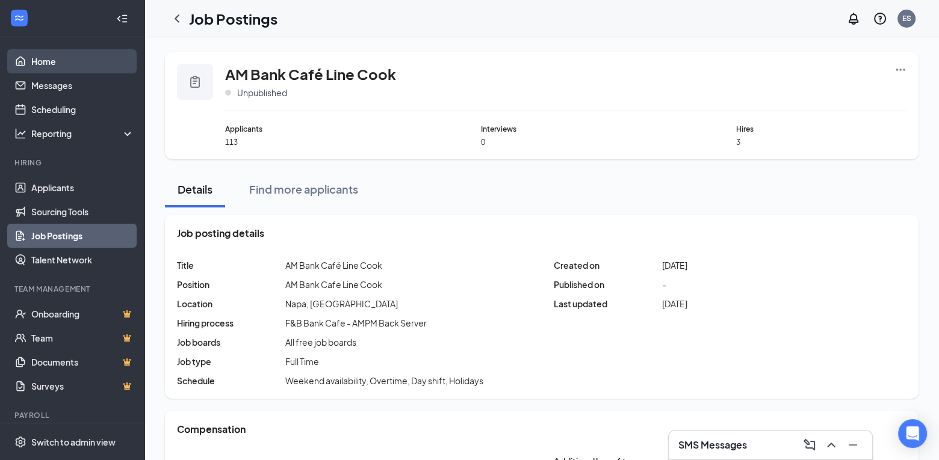
click at [62, 58] on link "Home" at bounding box center [82, 61] width 103 height 24
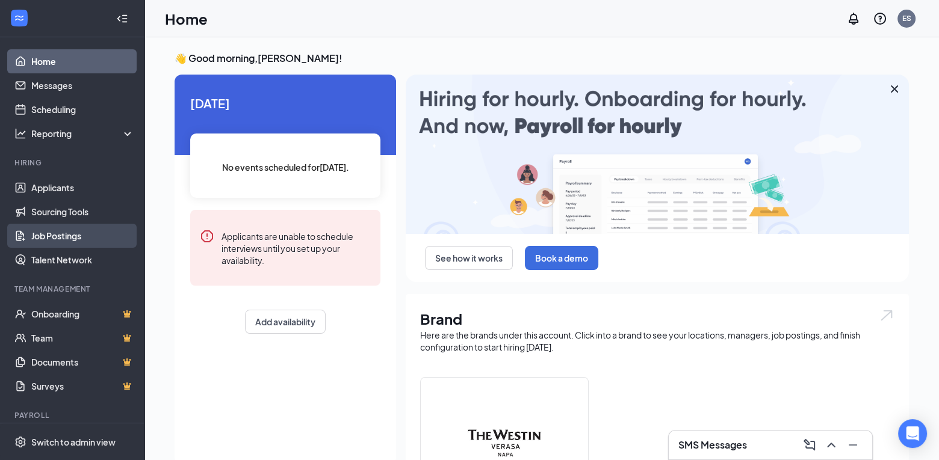
click at [64, 238] on link "Job Postings" at bounding box center [82, 236] width 103 height 24
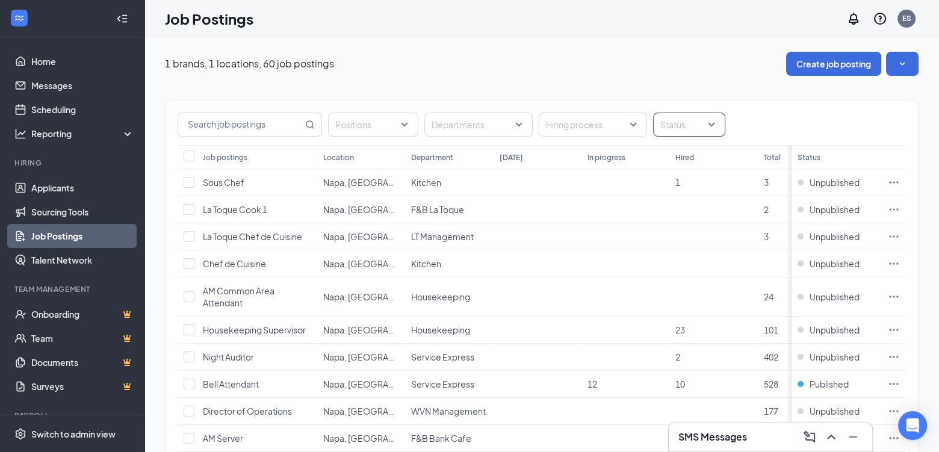
click at [681, 122] on div at bounding box center [683, 124] width 54 height 19
click at [664, 185] on div at bounding box center [667, 184] width 11 height 11
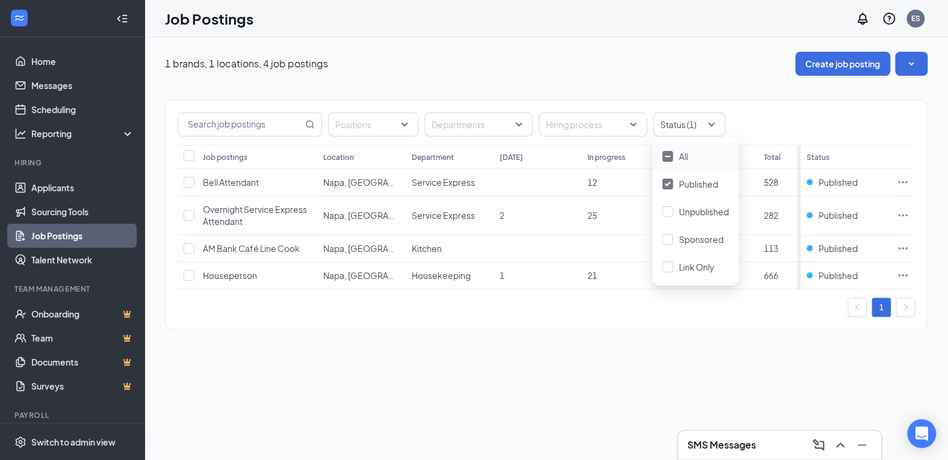
click at [404, 412] on div "1 brands, 1 locations, 4 job postings Create job posting Positions Departments …" at bounding box center [546, 248] width 804 height 423
